Goal: Use online tool/utility: Utilize a website feature to perform a specific function

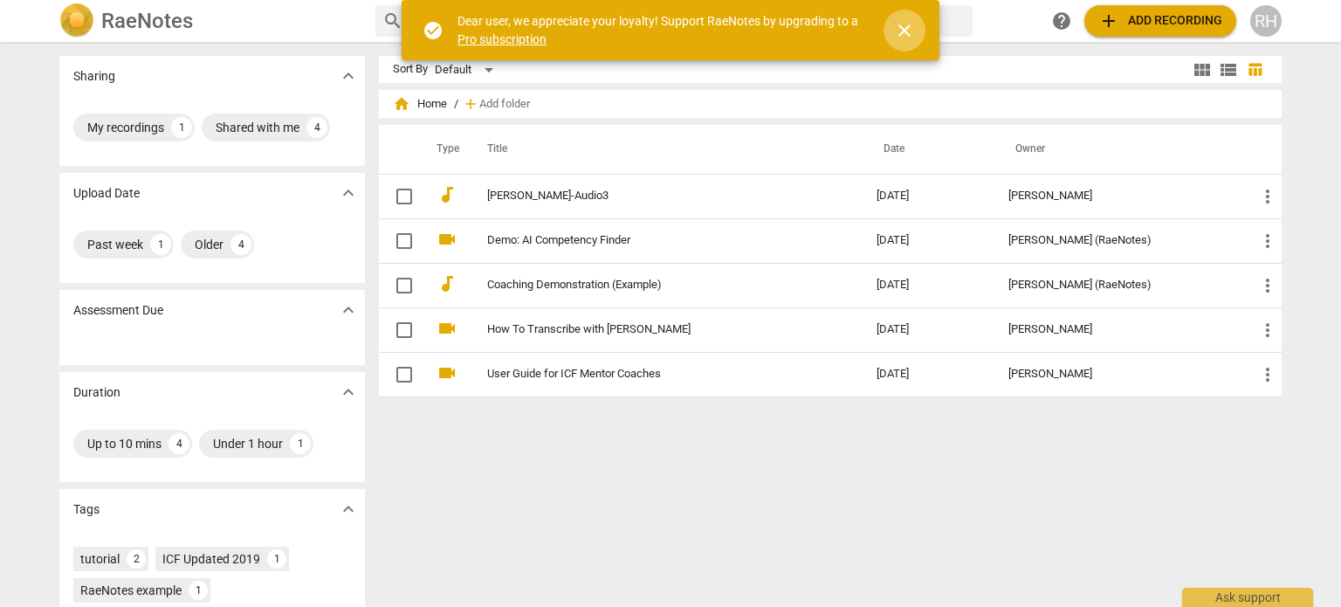
click at [900, 29] on span "close" at bounding box center [904, 30] width 21 height 21
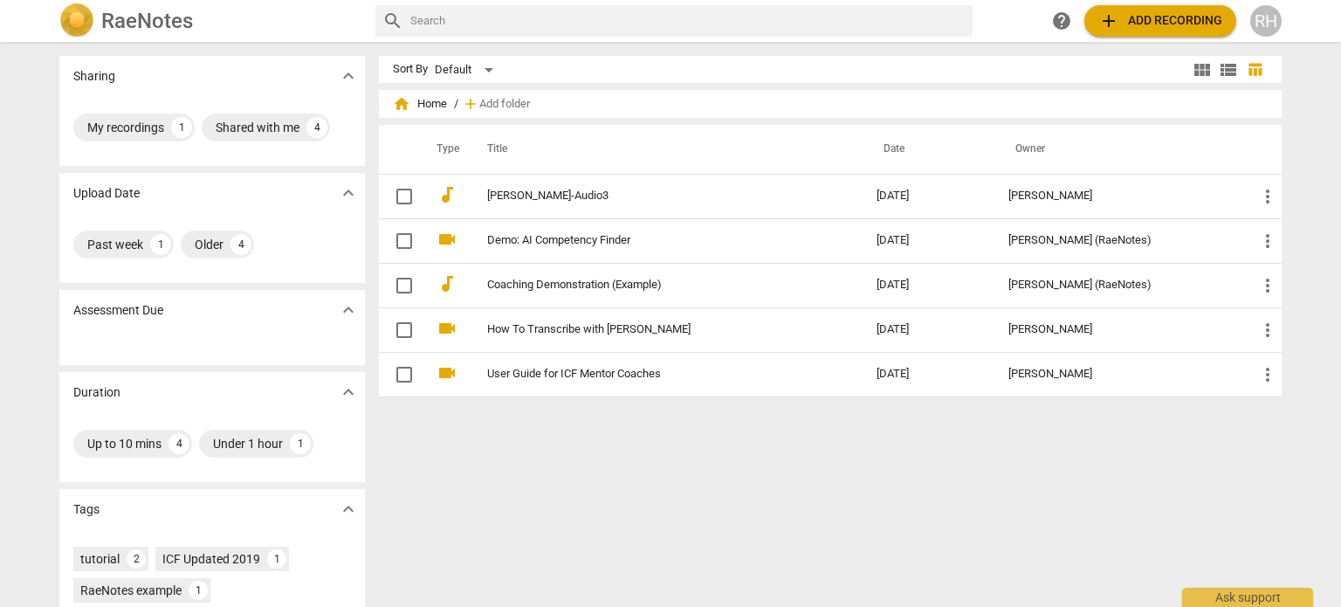
click at [1207, 5] on button "add Add recording" at bounding box center [1160, 20] width 152 height 31
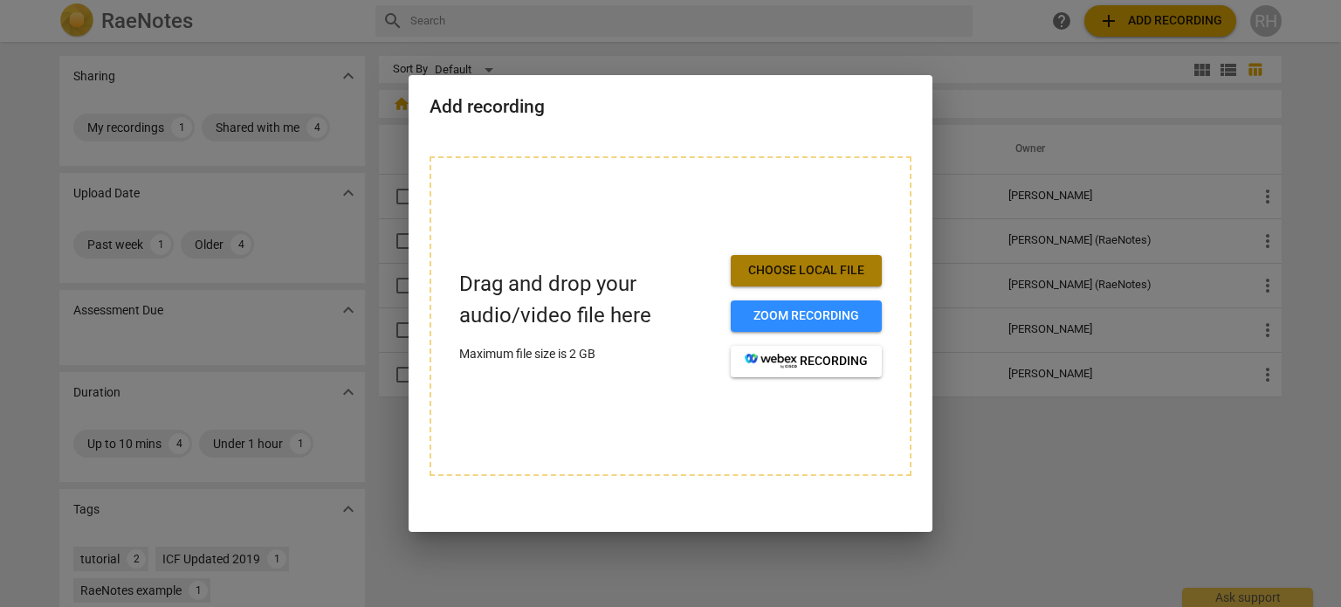
click at [798, 259] on button "Choose local file" at bounding box center [806, 270] width 151 height 31
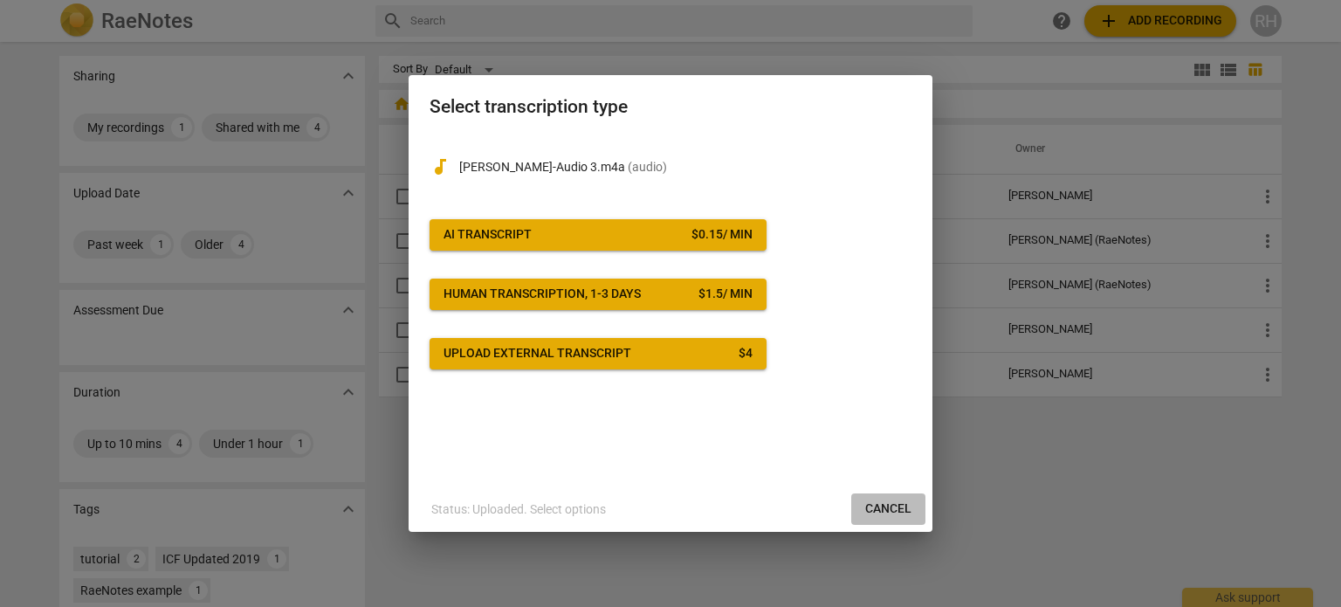
click at [909, 502] on span "Cancel" at bounding box center [888, 508] width 46 height 17
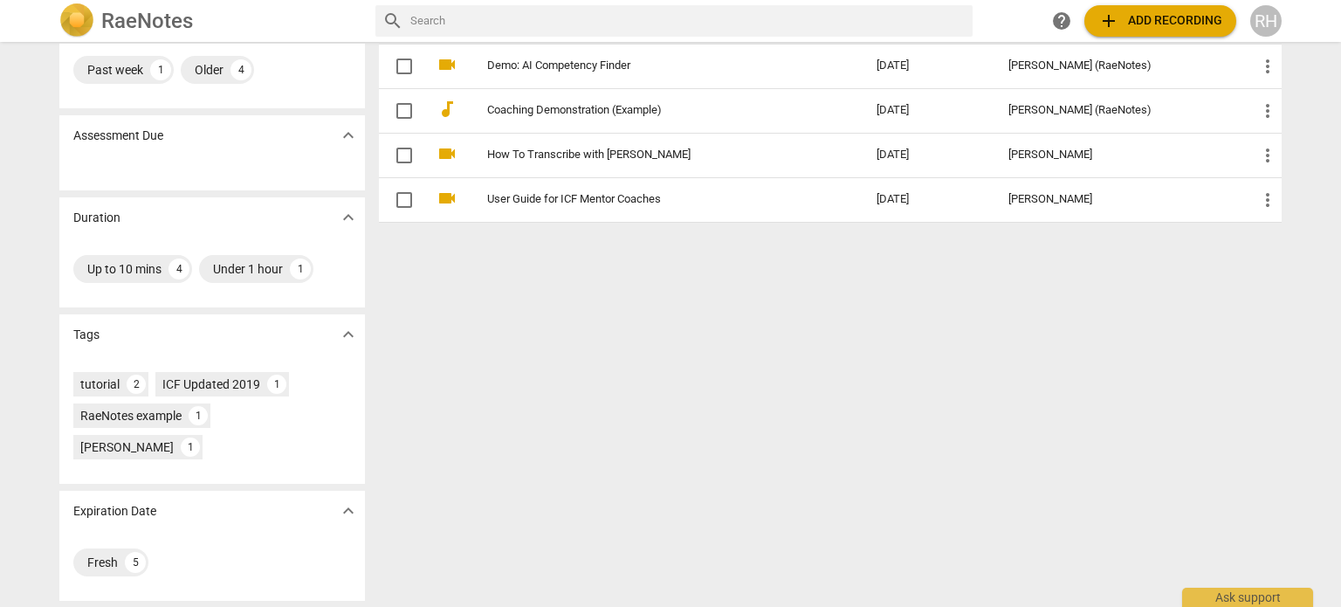
scroll to position [175, 0]
click at [127, 557] on div "5" at bounding box center [135, 562] width 21 height 21
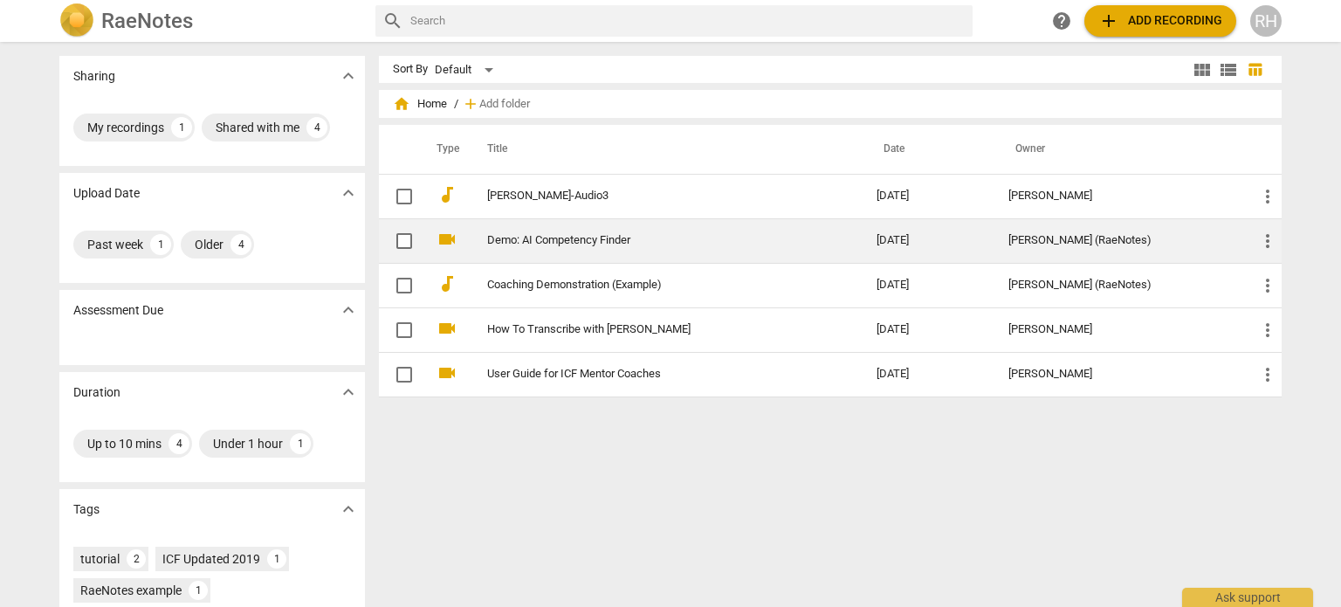
click at [533, 243] on link "Demo: AI Competency Finder" at bounding box center [650, 240] width 327 height 13
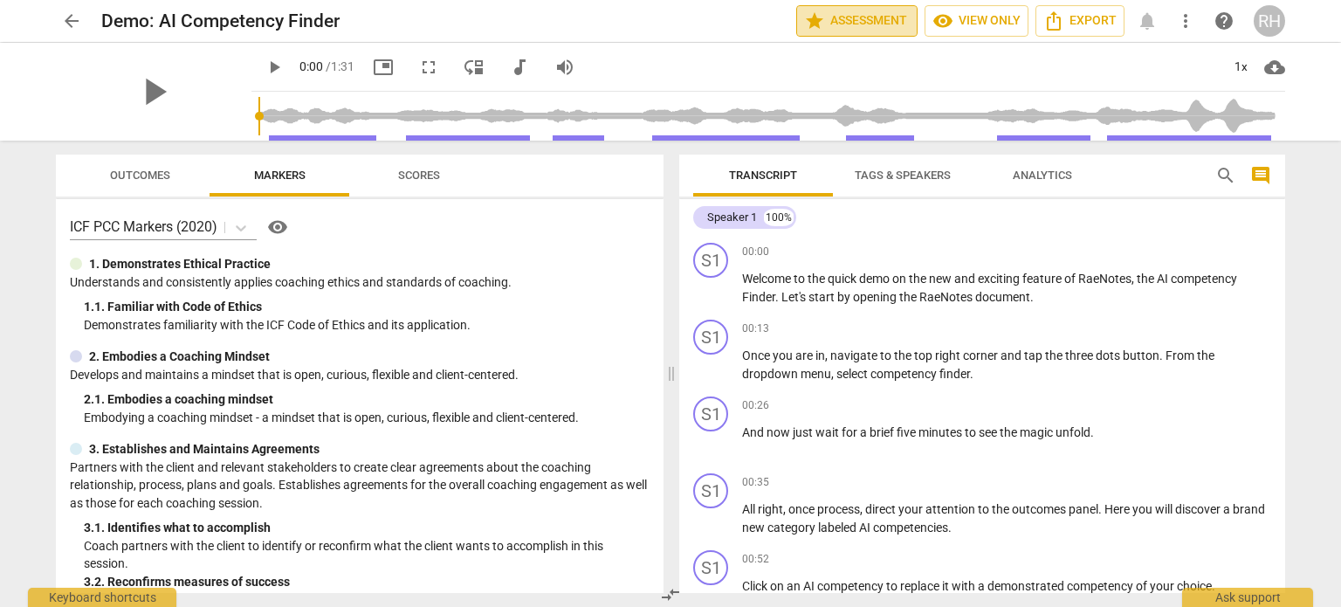
click at [846, 20] on span "star Assessment" at bounding box center [857, 20] width 106 height 21
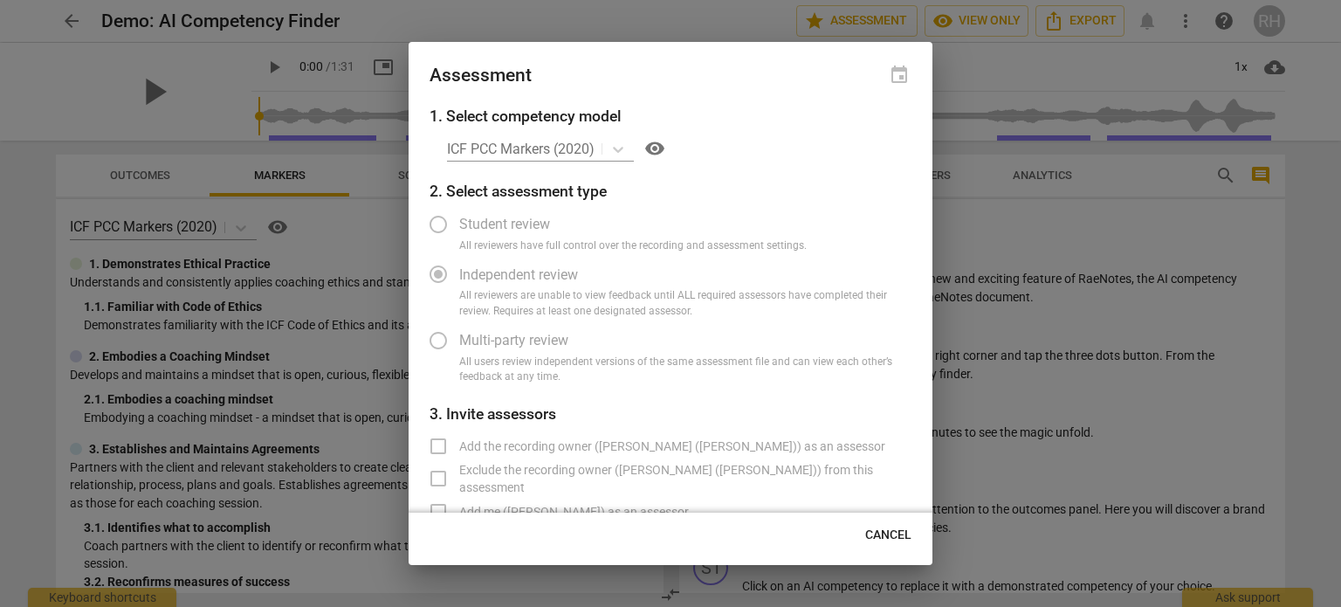
click at [624, 149] on div "ICF PCC Markers (2020) visibility" at bounding box center [679, 148] width 464 height 28
click at [656, 143] on span "visibility" at bounding box center [654, 148] width 21 height 21
click at [622, 148] on div "ICF PCC Markers (2020) visibility" at bounding box center [679, 148] width 464 height 28
click at [506, 153] on div "ICF PCC Markers (2020) visibility" at bounding box center [679, 148] width 464 height 28
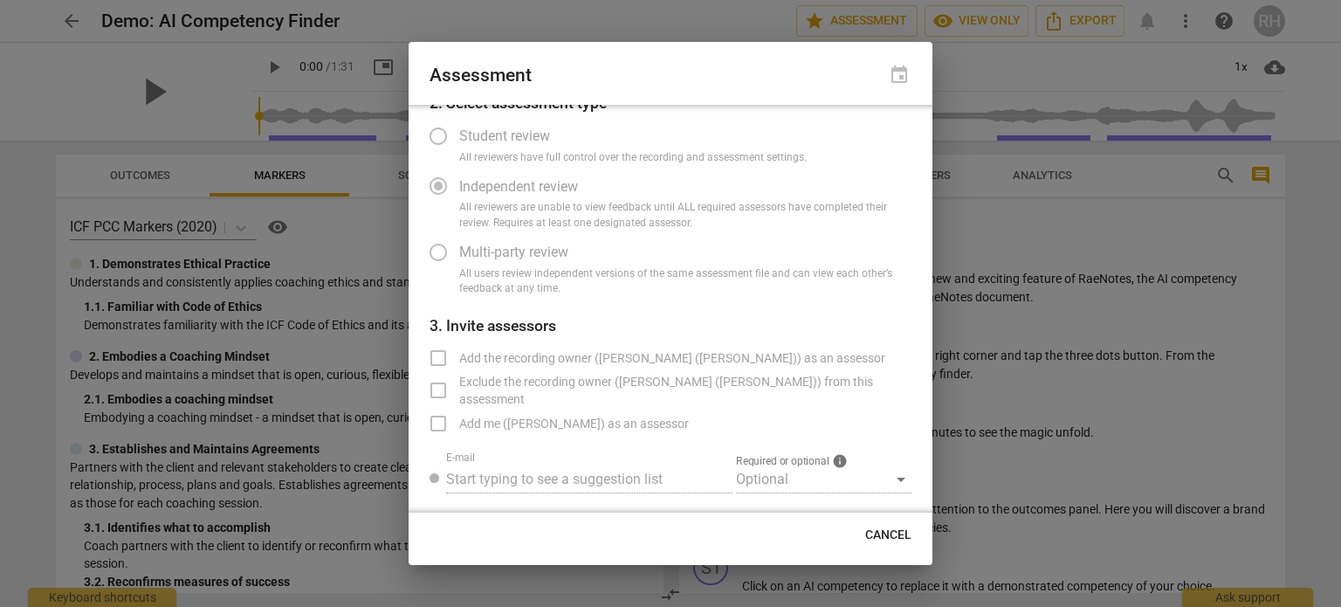
scroll to position [89, 0]
click at [885, 536] on span "Cancel" at bounding box center [888, 534] width 46 height 17
radio input "false"
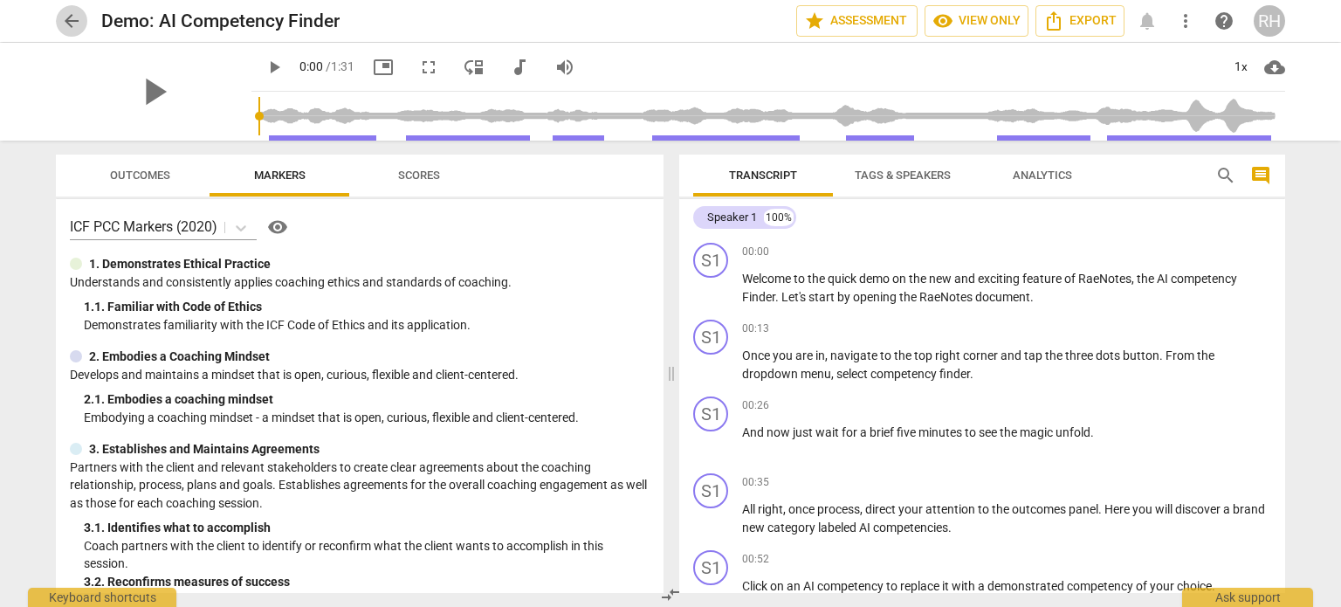
click at [64, 21] on span "arrow_back" at bounding box center [71, 20] width 21 height 21
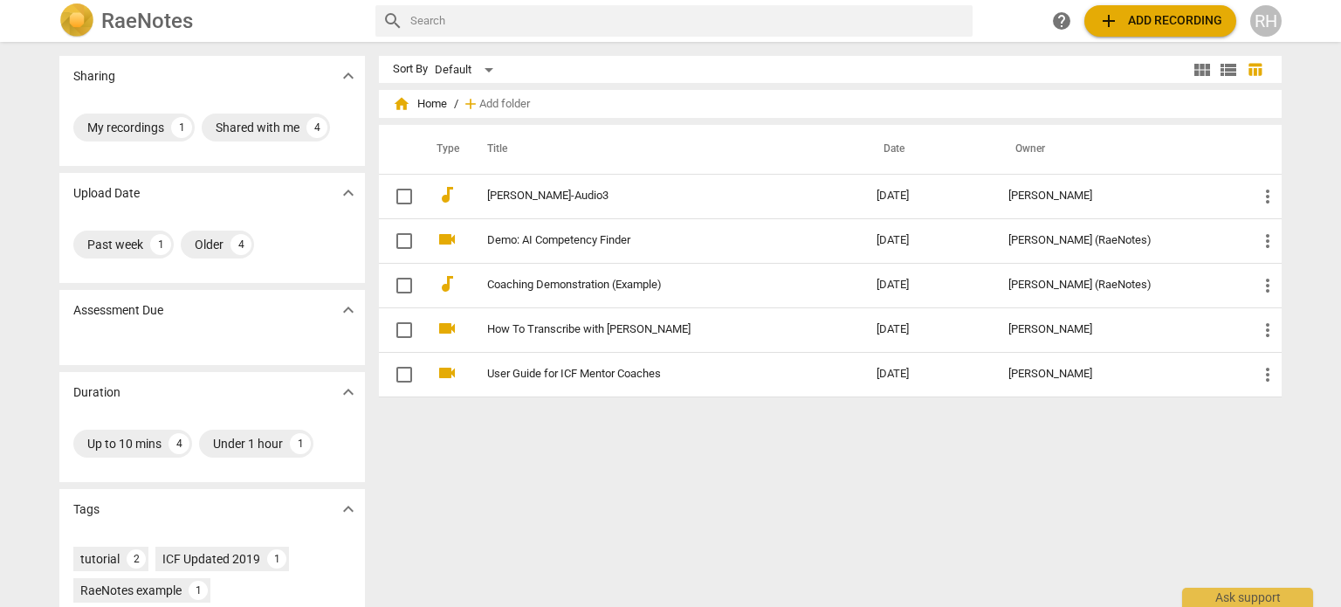
click at [120, 22] on h2 "RaeNotes" at bounding box center [147, 21] width 92 height 24
